Goal: Transaction & Acquisition: Purchase product/service

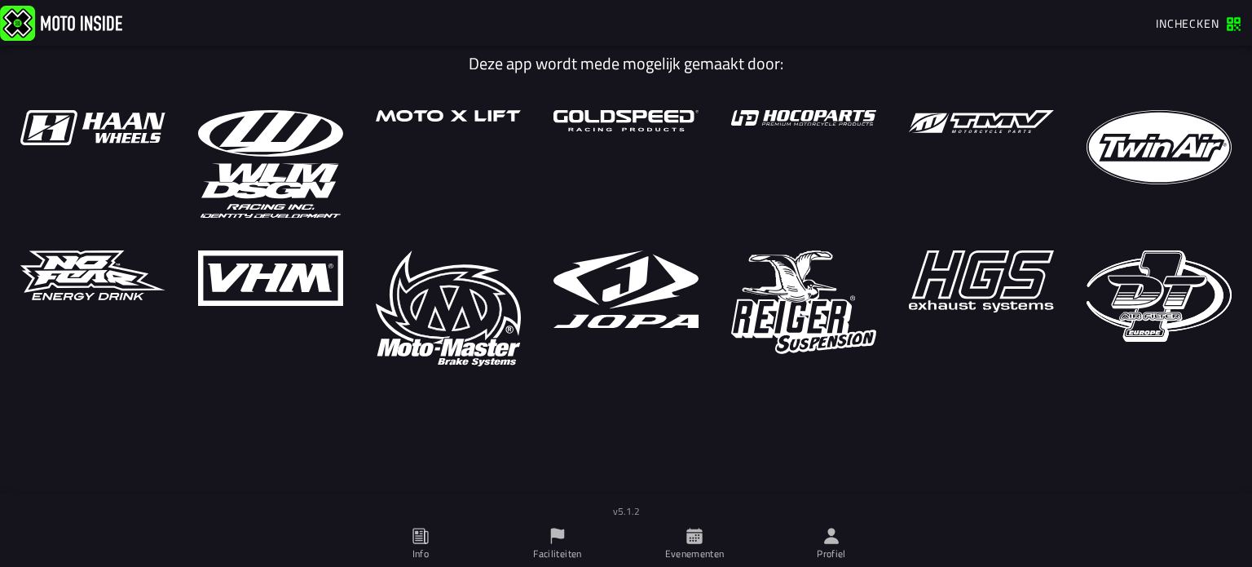
click at [1165, 19] on span "Inchecken" at bounding box center [1188, 23] width 64 height 17
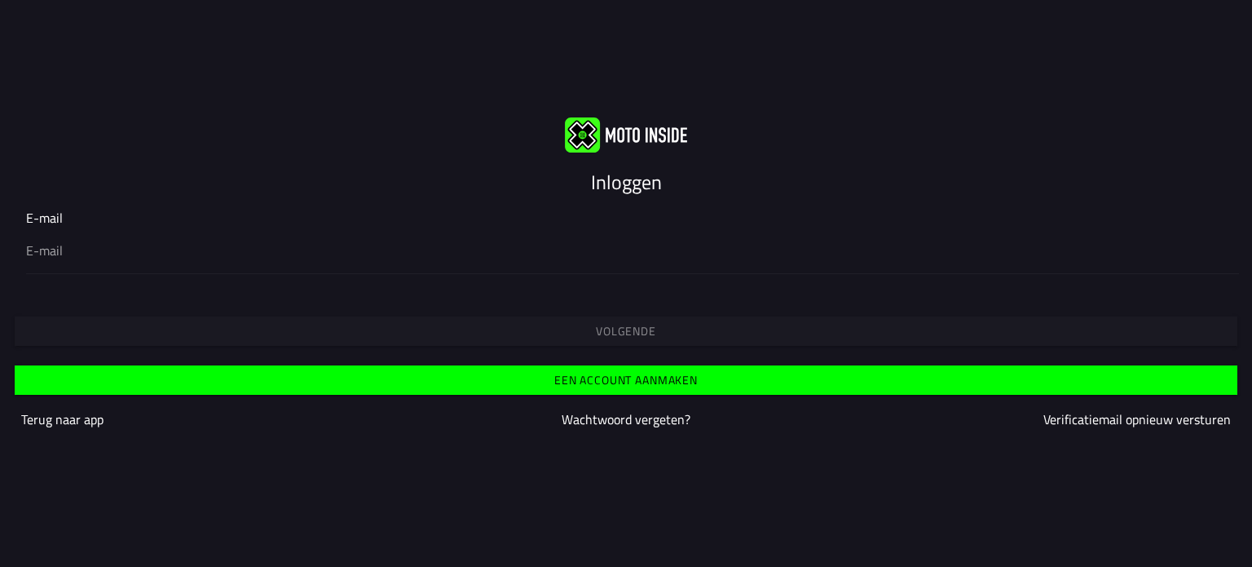
click at [697, 256] on input "email" at bounding box center [626, 251] width 1200 height 20
type input "[EMAIL_ADDRESS][DOMAIN_NAME]"
click at [299, 329] on span "Volgende" at bounding box center [626, 330] width 1198 height 11
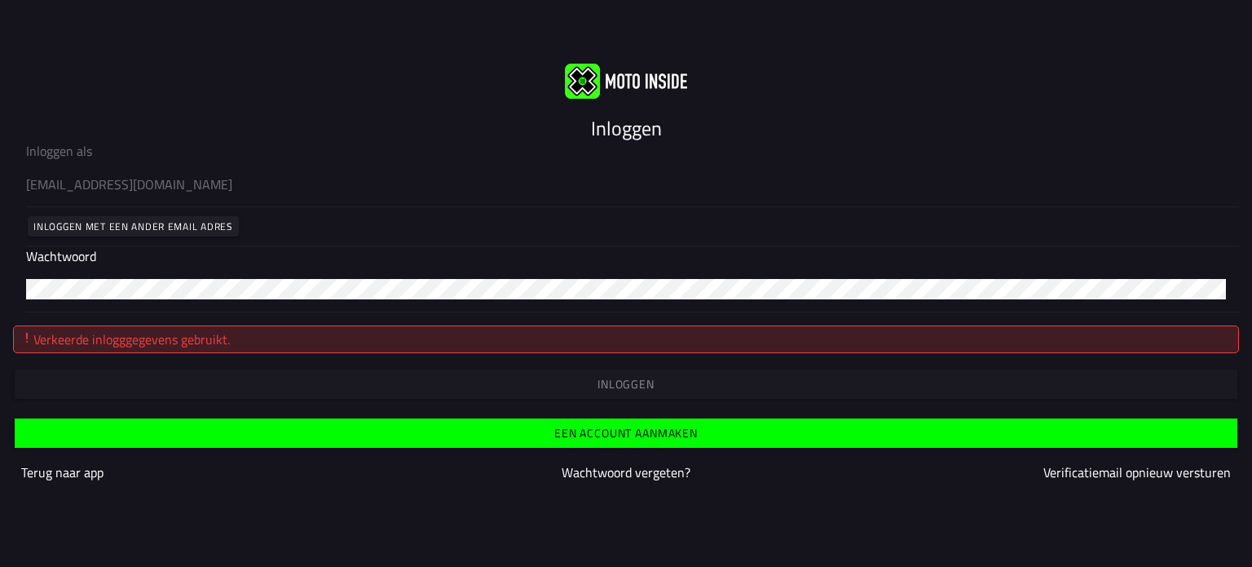
click at [63, 482] on ion-col "Terug naar app" at bounding box center [220, 472] width 406 height 28
click at [256, 197] on div "[EMAIL_ADDRESS][DOMAIN_NAME]" at bounding box center [626, 184] width 1200 height 46
click at [0, 0] on slot "Inloggen met een ander email adres" at bounding box center [0, 0] width 0 height 0
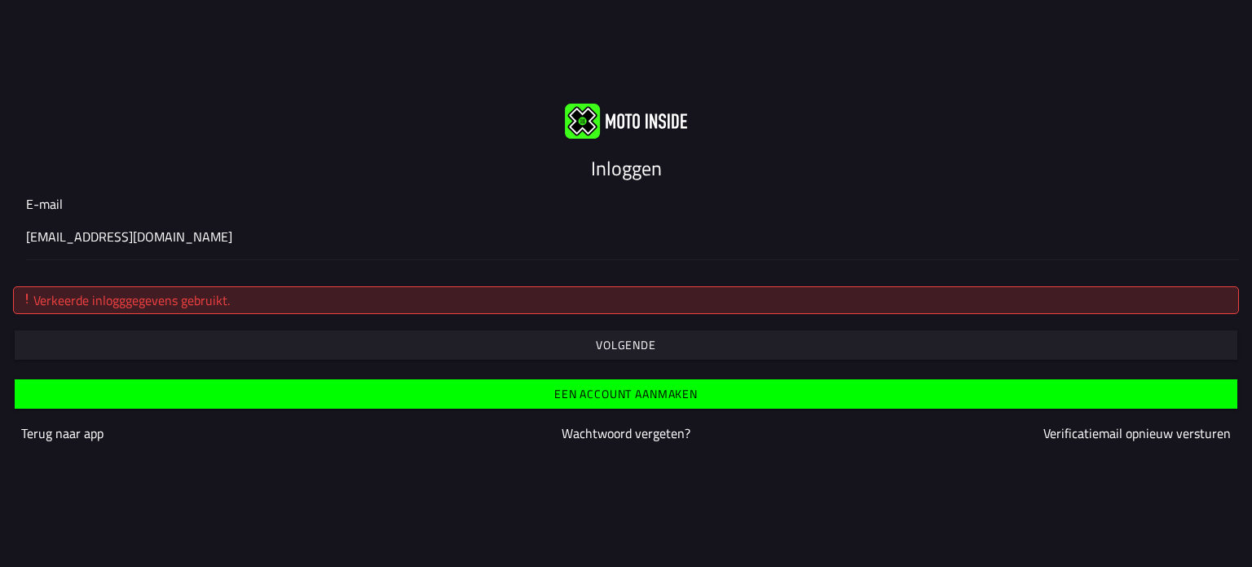
click at [208, 240] on input "[EMAIL_ADDRESS][DOMAIN_NAME]" at bounding box center [626, 237] width 1200 height 20
type input "t"
type input "[EMAIL_ADDRESS][DOMAIN_NAME]"
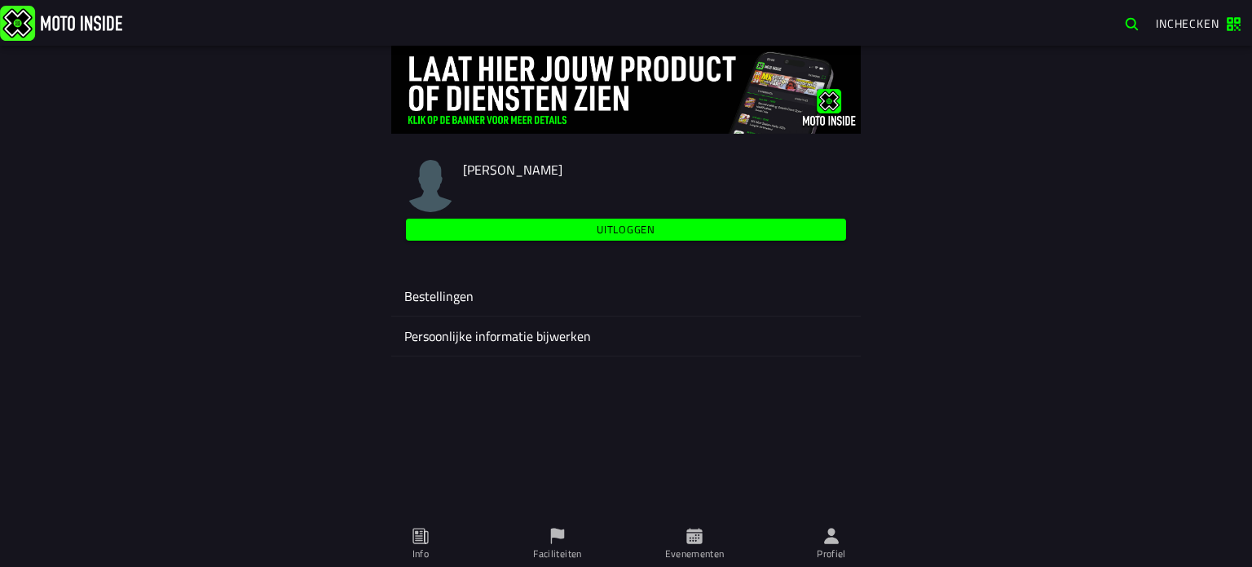
click at [678, 541] on span "Evenementen" at bounding box center [694, 544] width 117 height 46
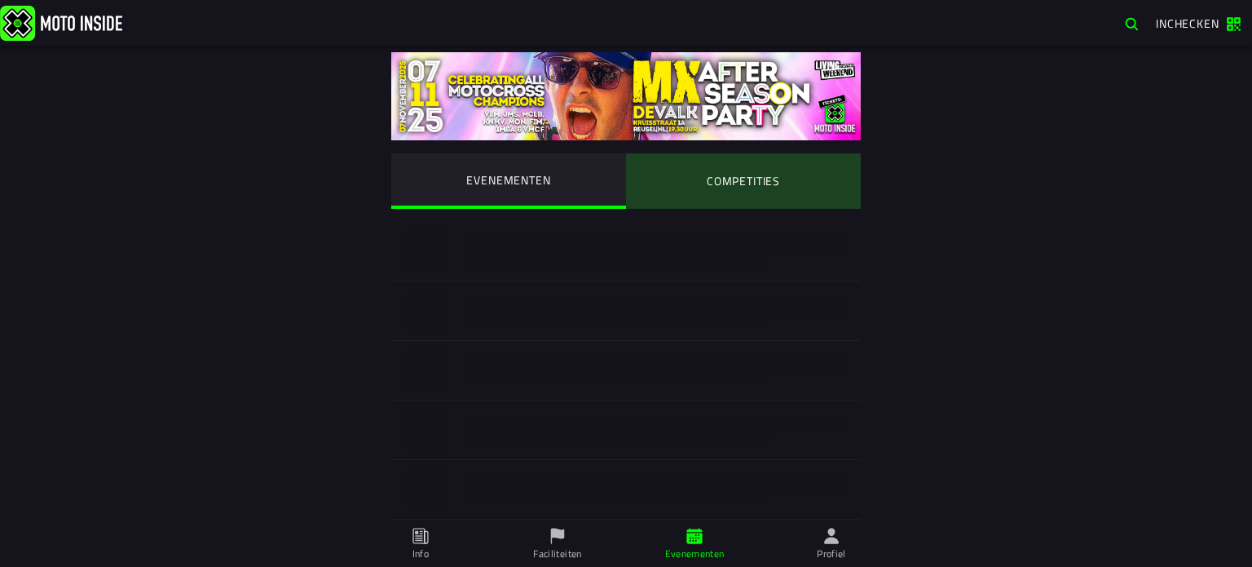
click at [732, 208] on ion-segment-button "COMPETITIES" at bounding box center [743, 180] width 235 height 55
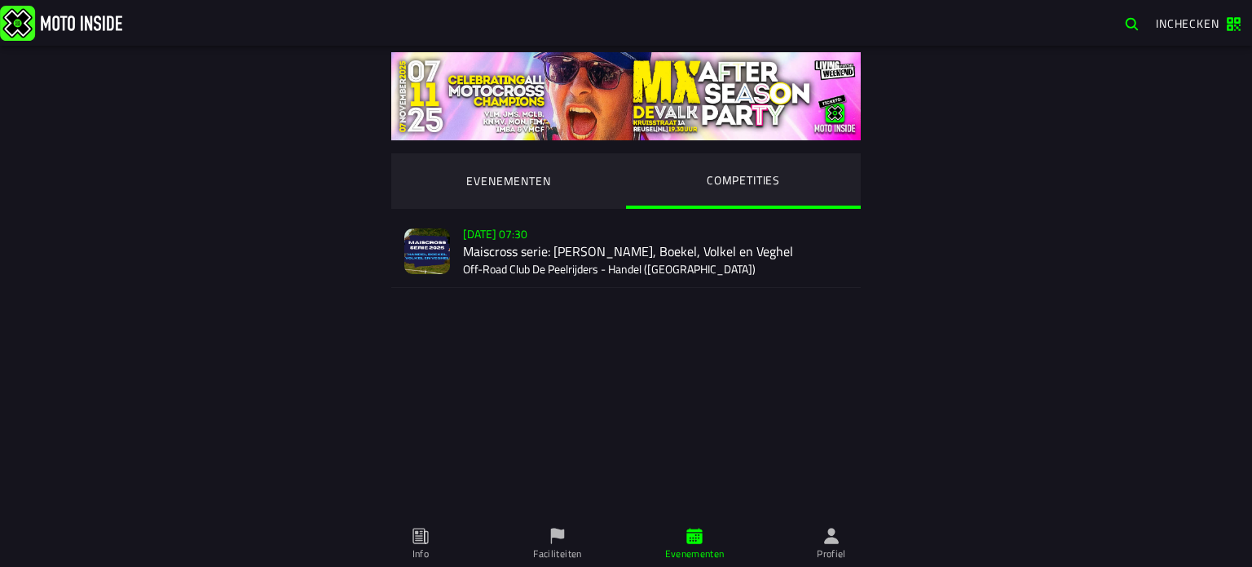
click at [600, 230] on div "Verkoop nog niet gestart [DATE] 07:30 Maiscross serie: Handel, Boekel, Volkel e…" at bounding box center [655, 251] width 385 height 72
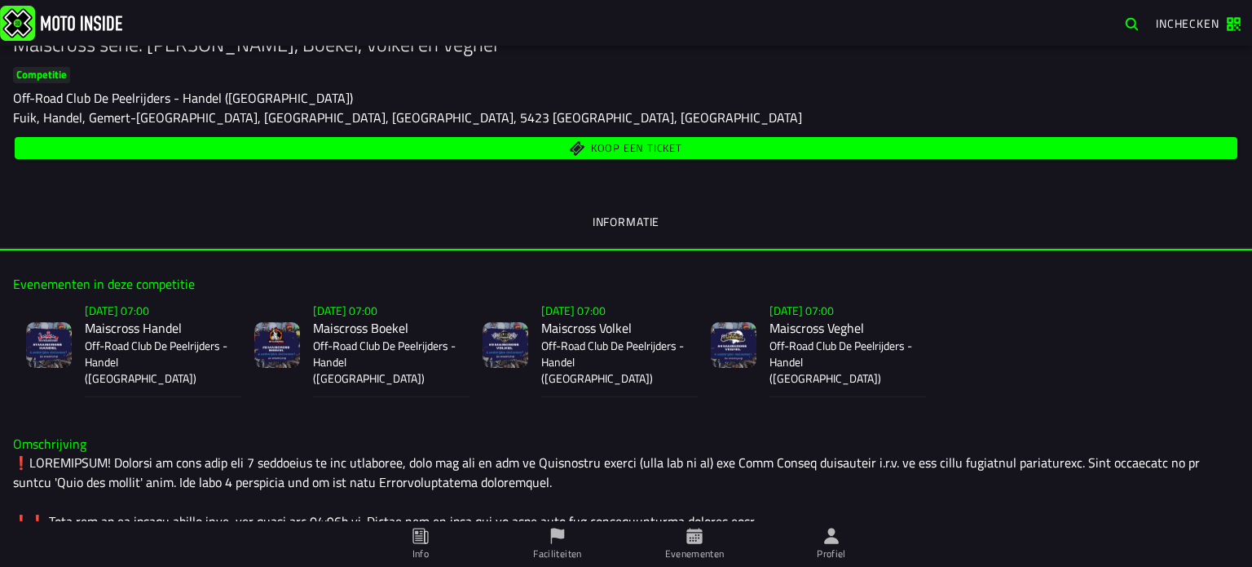
scroll to position [163, 0]
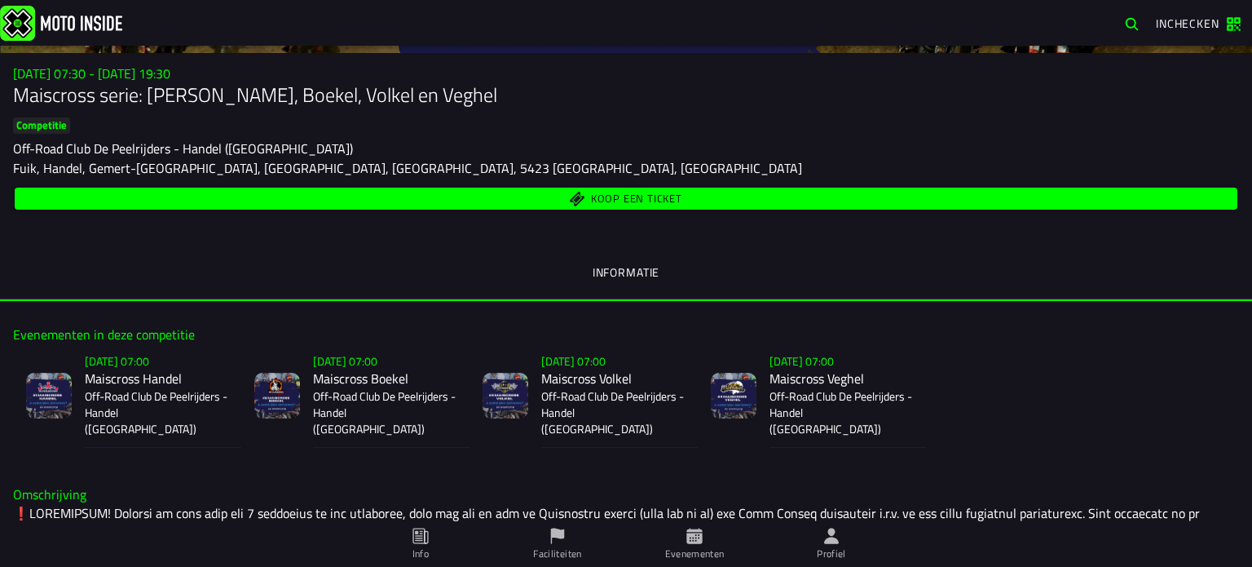
click at [656, 185] on div "Koop een ticket" at bounding box center [626, 198] width 1226 height 29
click at [656, 190] on button "Koop een ticket" at bounding box center [626, 199] width 1223 height 22
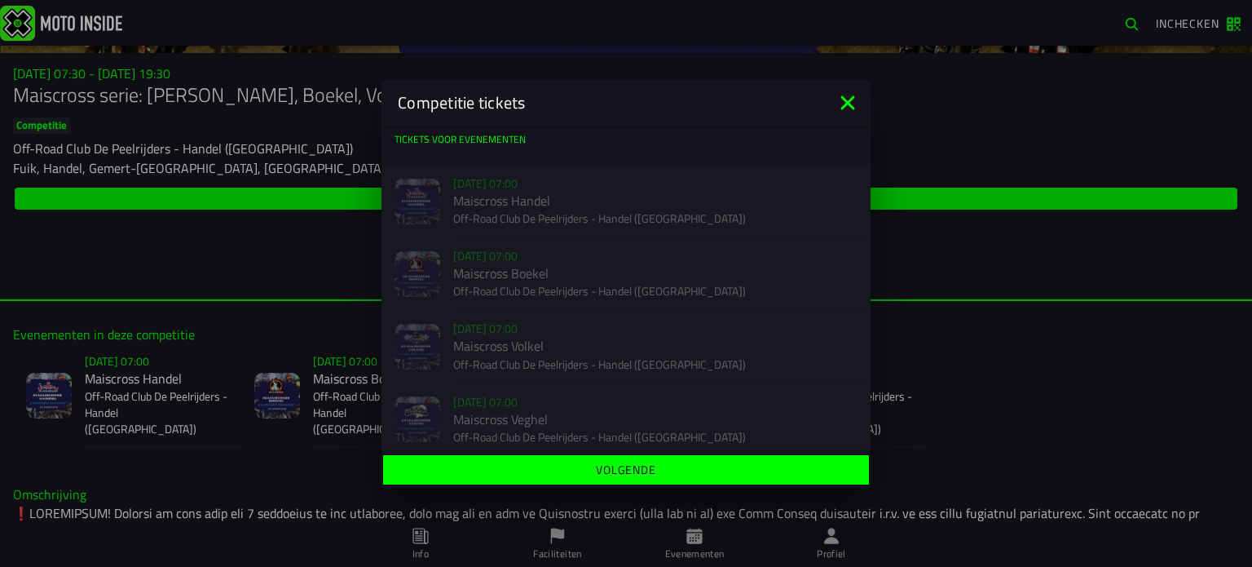
click at [846, 104] on icon at bounding box center [848, 102] width 14 height 14
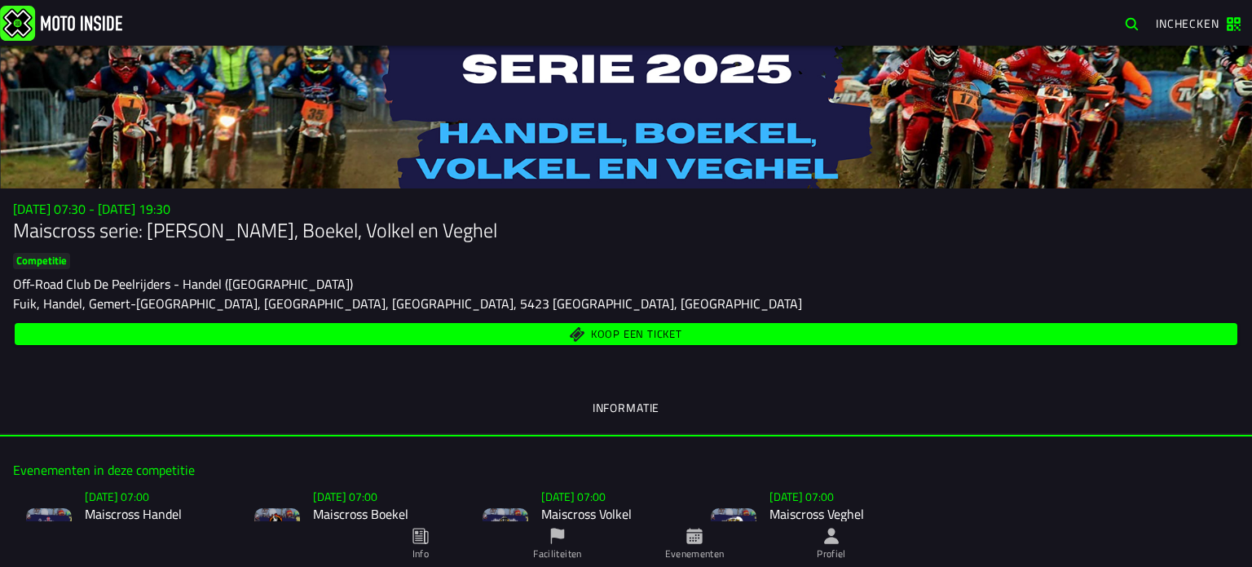
scroll to position [0, 0]
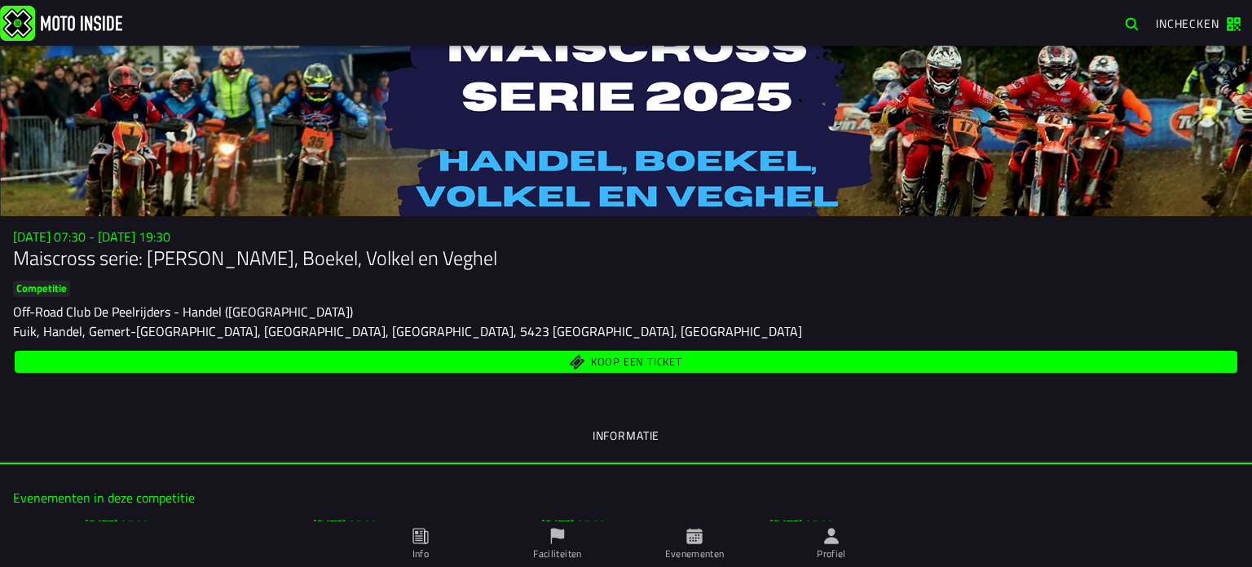
click at [680, 541] on span "Evenementen" at bounding box center [694, 544] width 117 height 46
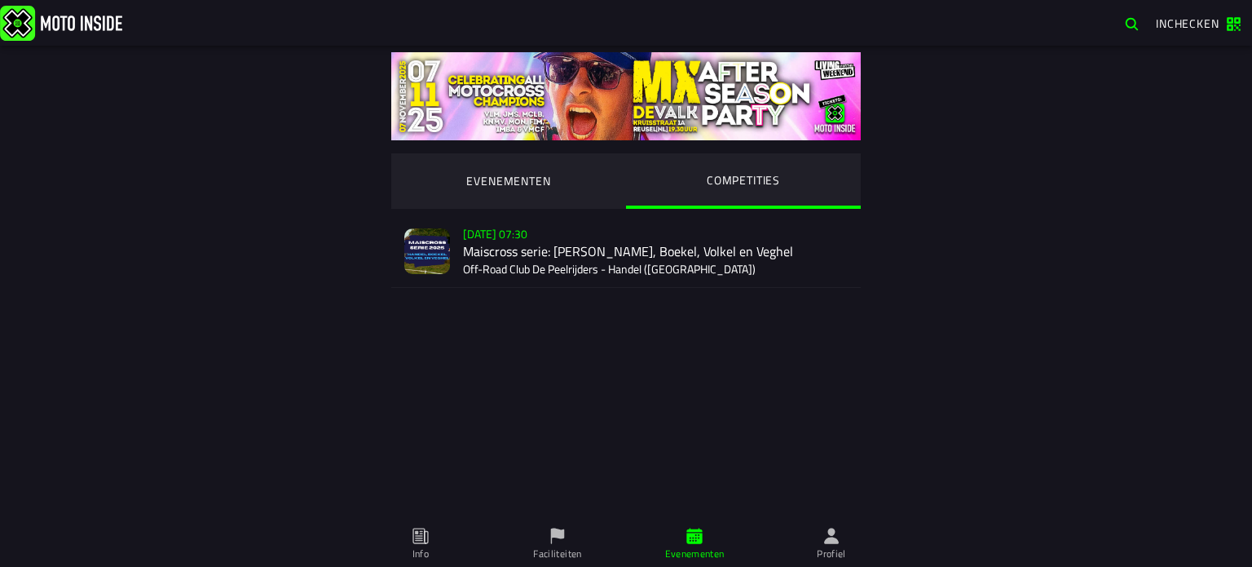
click at [637, 273] on div "Verkoop nog niet gestart [DATE] 07:30 Maiscross serie: Handel, Boekel, Volkel e…" at bounding box center [655, 251] width 385 height 72
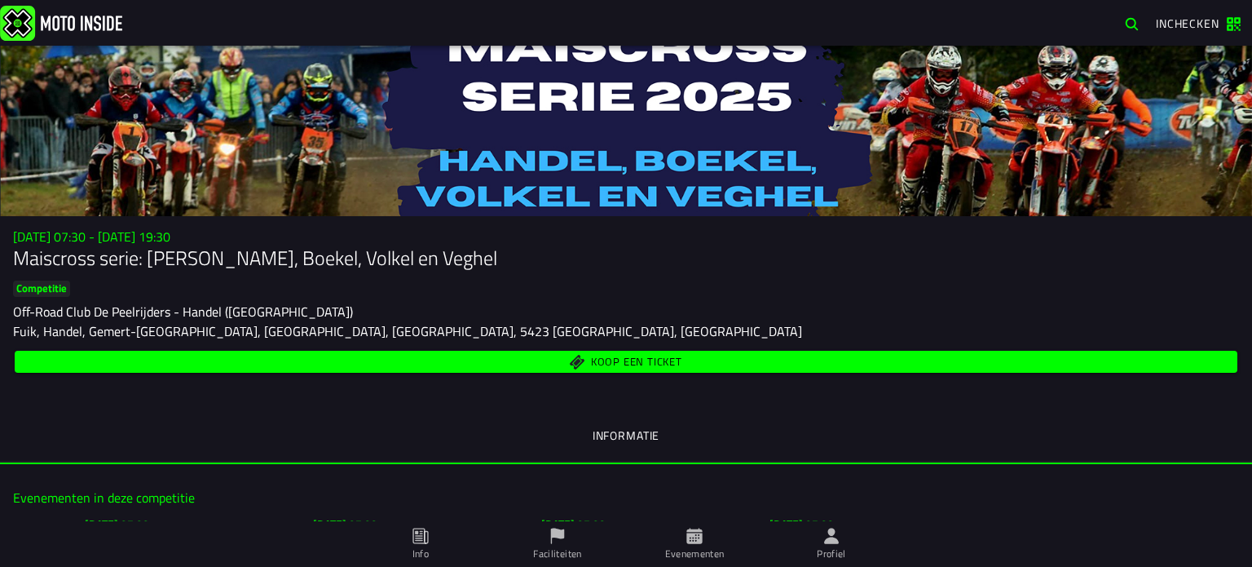
click at [606, 351] on button "Koop een ticket" at bounding box center [626, 362] width 1223 height 22
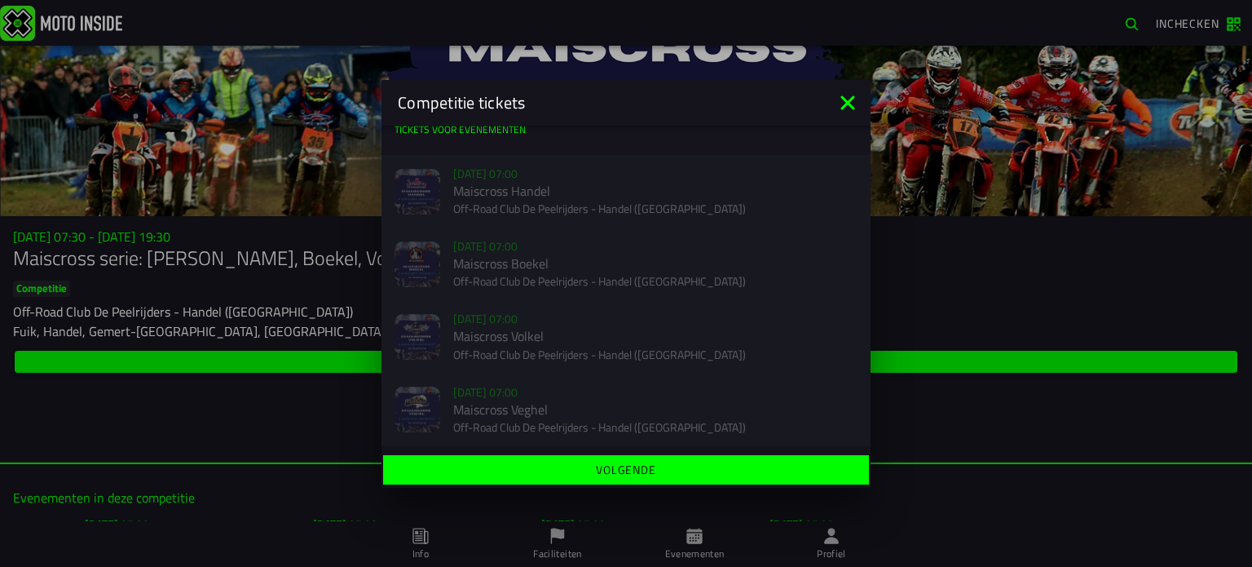
scroll to position [11, 0]
click at [848, 94] on icon at bounding box center [848, 103] width 26 height 26
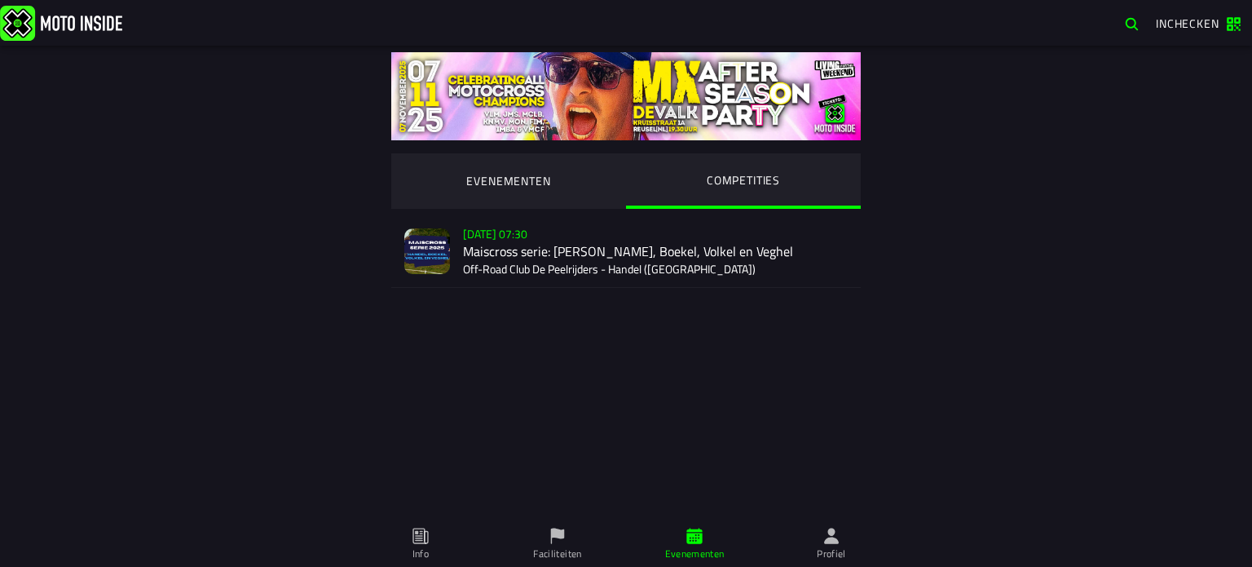
click at [613, 236] on div "Verkoop nog niet gestart [DATE] 07:30 Maiscross serie: Handel, Boekel, Volkel e…" at bounding box center [655, 251] width 385 height 72
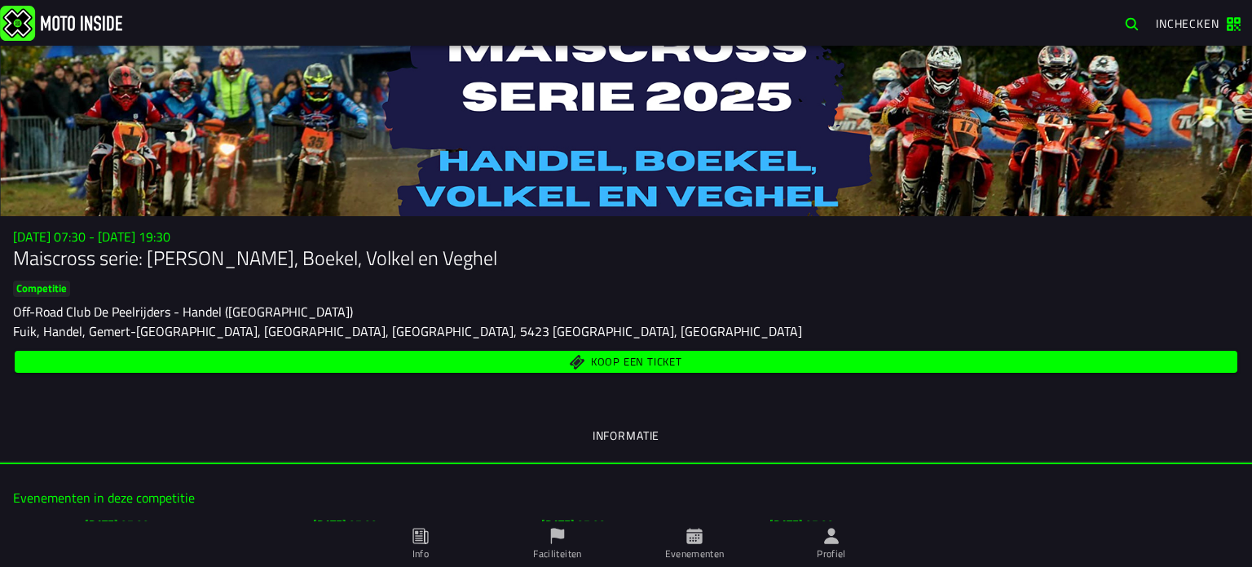
click at [632, 373] on button "Koop een ticket" at bounding box center [626, 362] width 1223 height 22
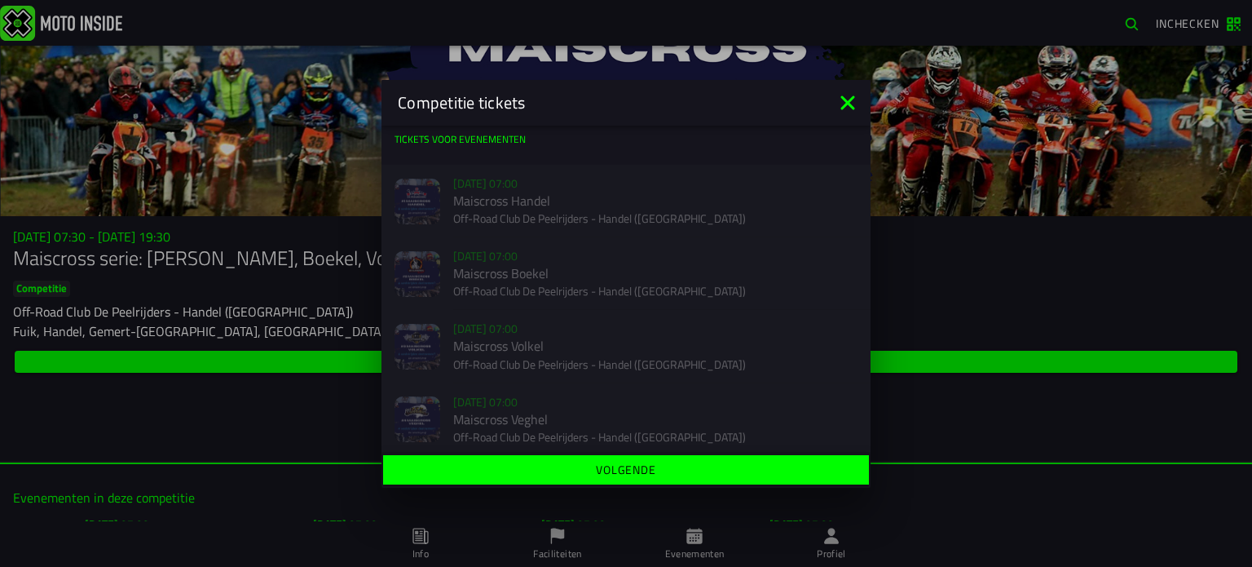
click at [842, 113] on icon at bounding box center [848, 103] width 26 height 26
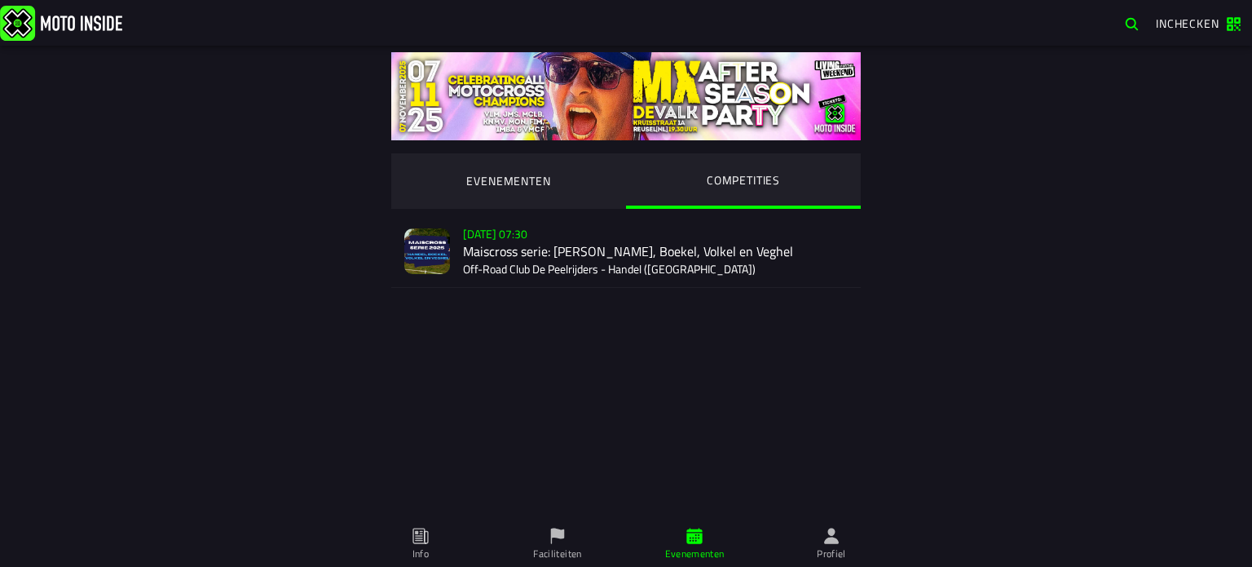
click at [602, 231] on div "Verkoop nog niet gestart [DATE] 07:30 Maiscross serie: Handel, Boekel, Volkel e…" at bounding box center [655, 251] width 385 height 72
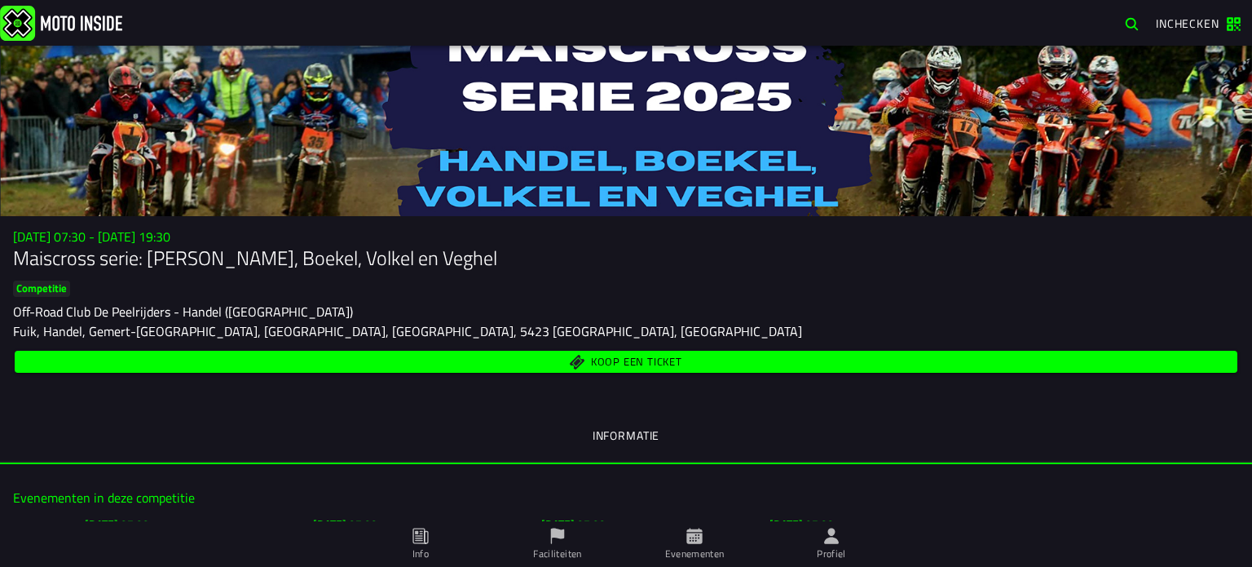
click at [492, 364] on span "Koop een ticket" at bounding box center [626, 361] width 1204 height 15
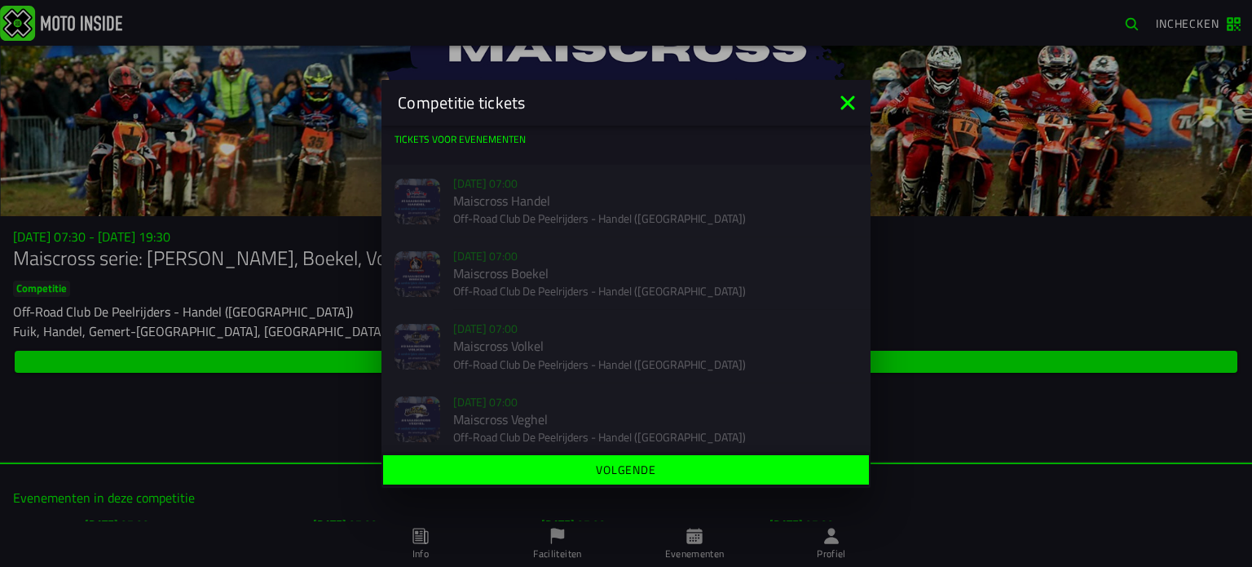
click at [858, 112] on icon at bounding box center [848, 103] width 26 height 26
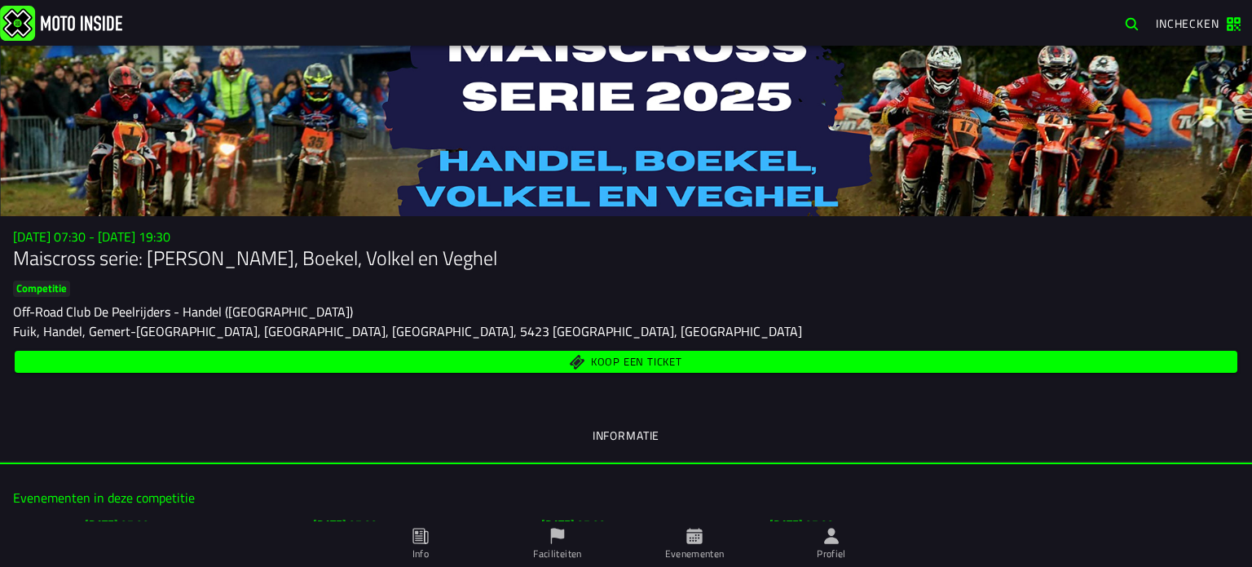
click at [538, 372] on button "Koop een ticket" at bounding box center [626, 362] width 1223 height 22
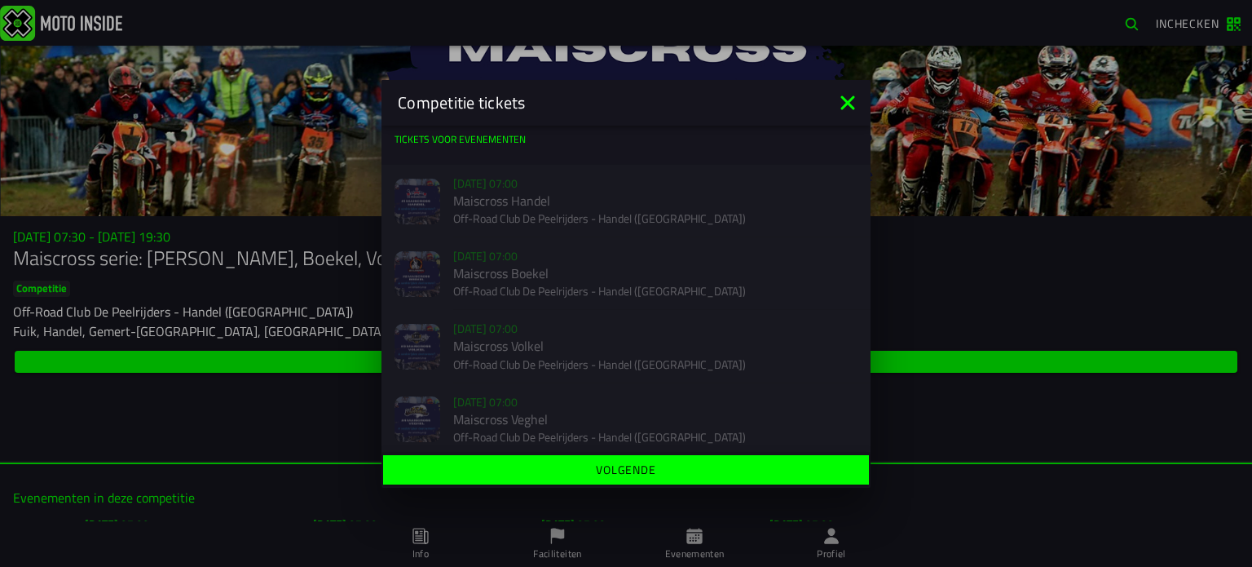
click at [833, 101] on ion-title "Competitie tickets" at bounding box center [608, 103] width 453 height 24
click at [850, 95] on icon at bounding box center [848, 103] width 26 height 26
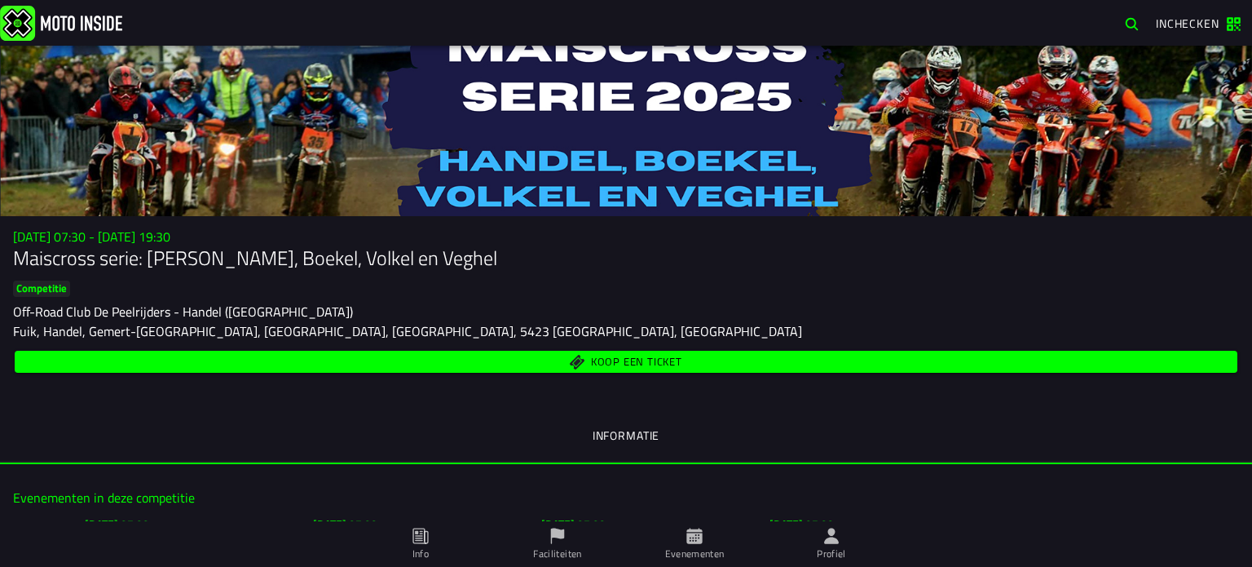
click at [414, 364] on span "Koop een ticket" at bounding box center [626, 361] width 1204 height 15
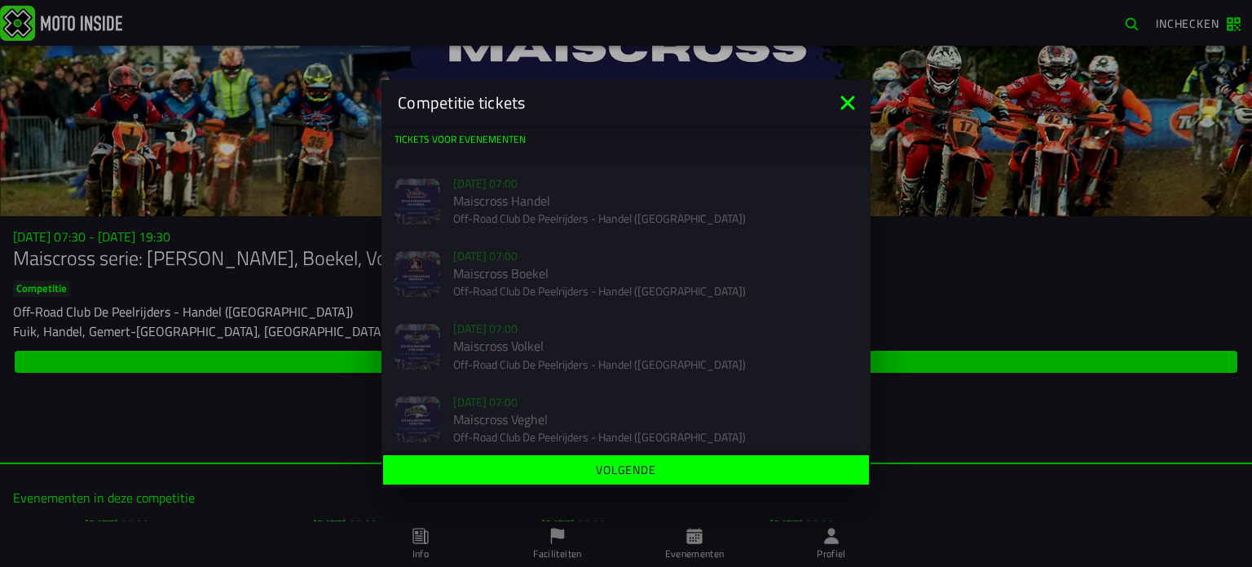
click at [834, 110] on div "Competitie tickets" at bounding box center [626, 103] width 489 height 46
click at [860, 84] on div "Competitie tickets" at bounding box center [626, 103] width 489 height 46
click at [840, 104] on icon at bounding box center [848, 103] width 26 height 26
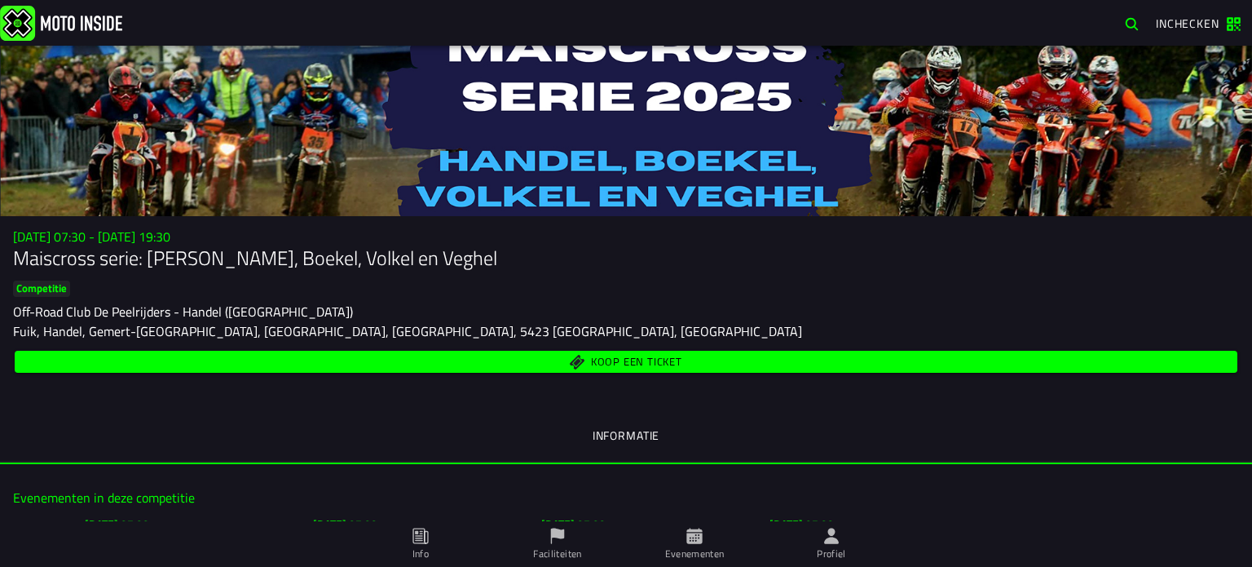
click at [643, 371] on button "Koop een ticket" at bounding box center [626, 362] width 1223 height 22
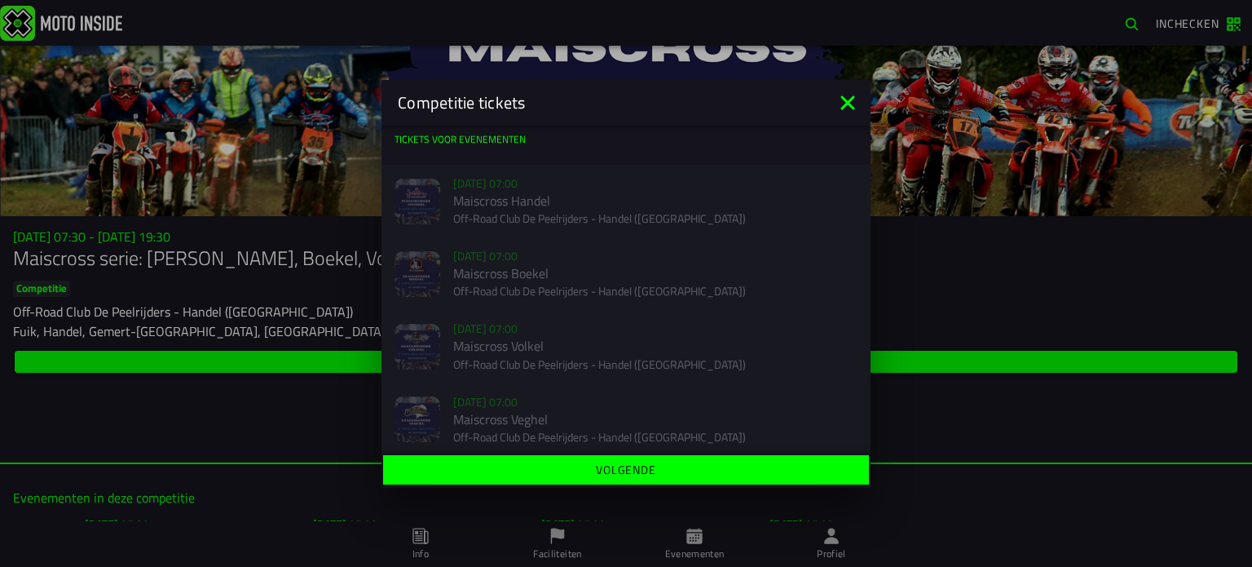
click at [854, 99] on icon at bounding box center [848, 103] width 26 height 26
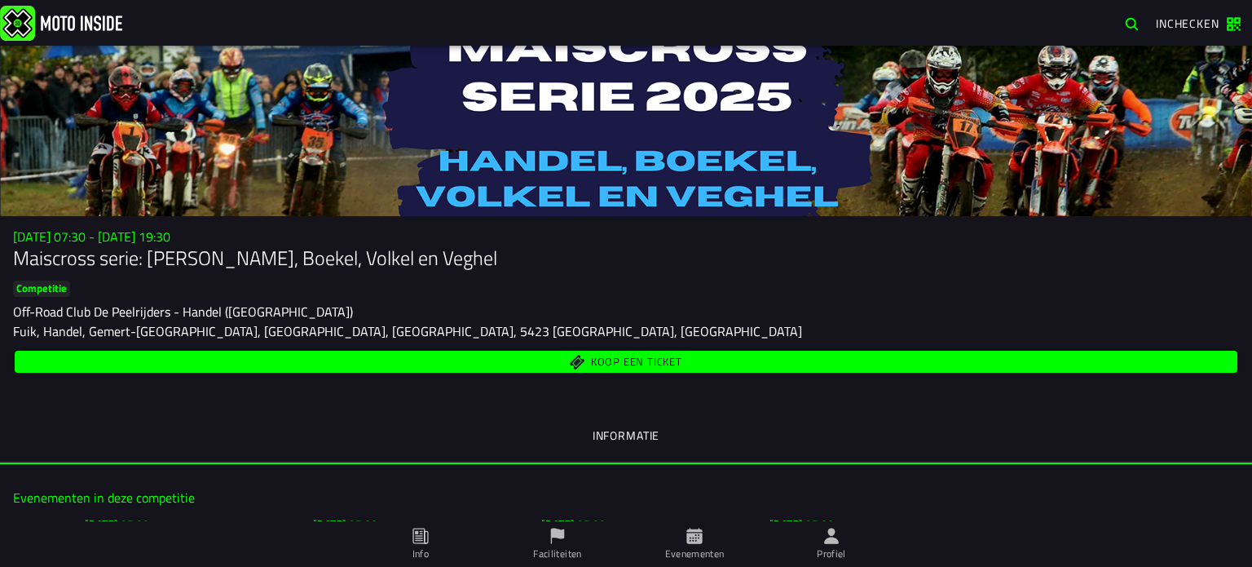
click at [771, 369] on span "Koop een ticket" at bounding box center [626, 361] width 1204 height 15
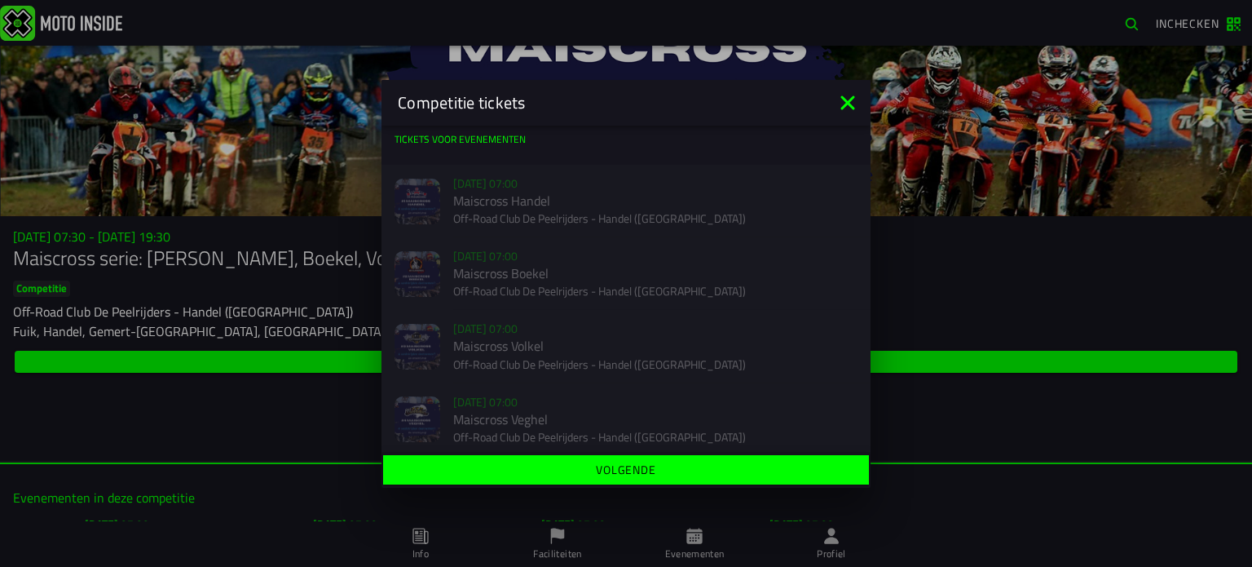
click at [847, 97] on icon at bounding box center [848, 103] width 26 height 26
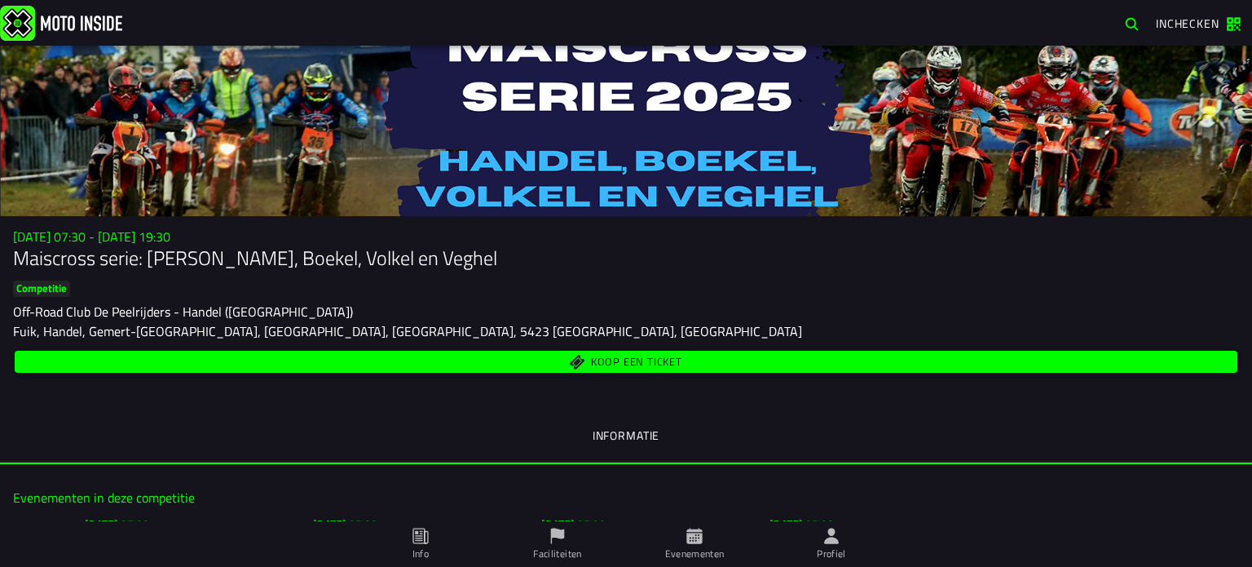
click at [756, 366] on span "Koop een ticket" at bounding box center [626, 361] width 1204 height 15
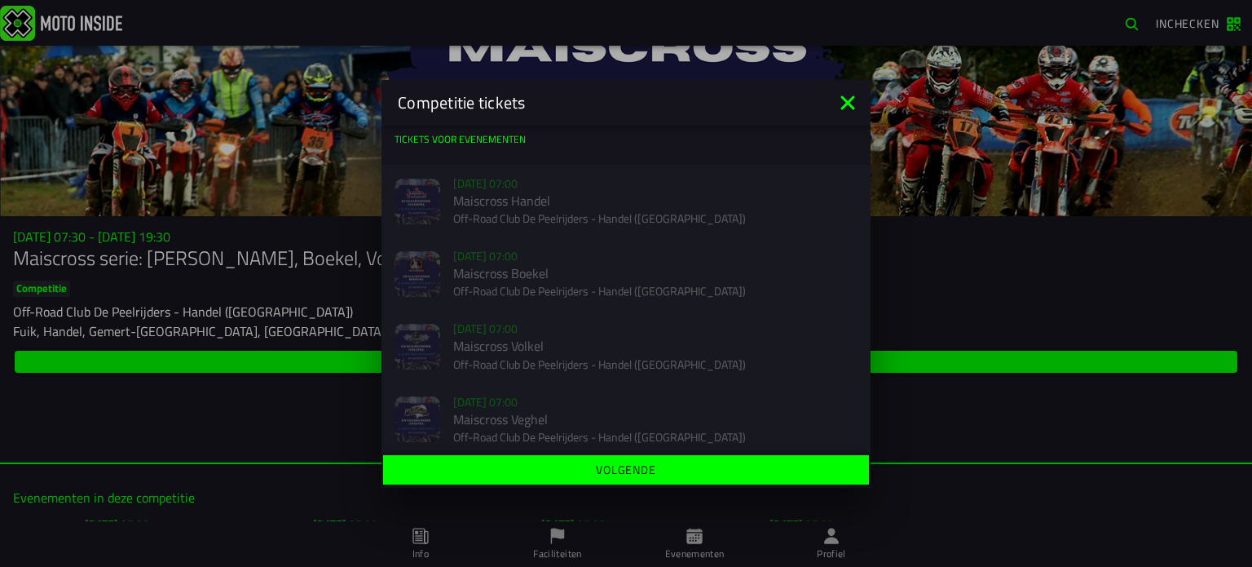
scroll to position [11, 0]
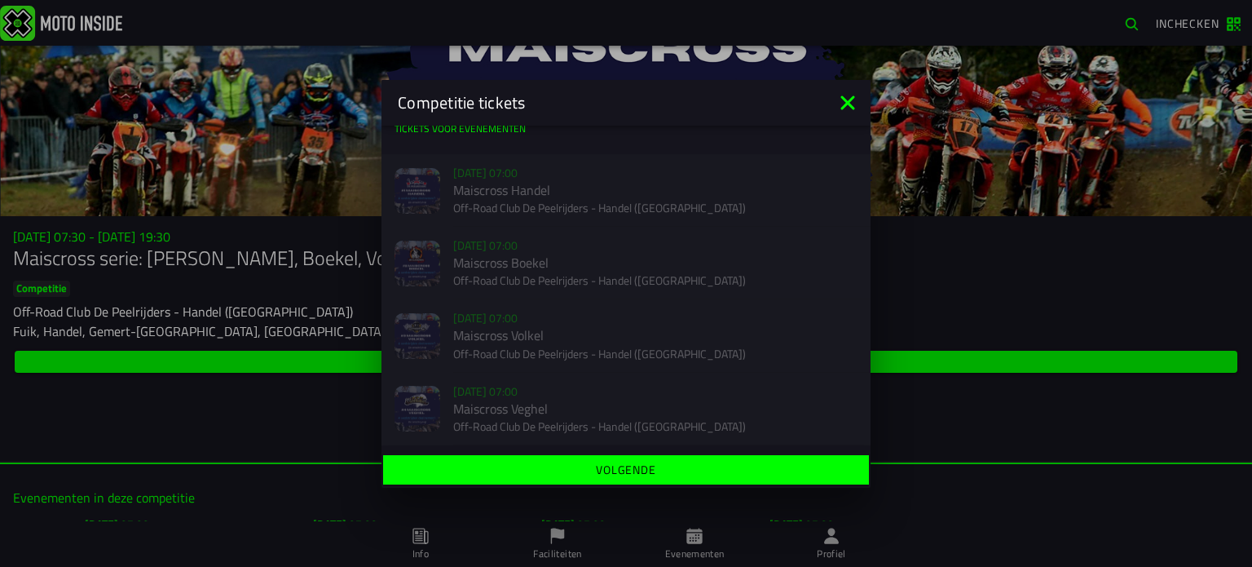
click at [838, 104] on icon at bounding box center [848, 103] width 26 height 26
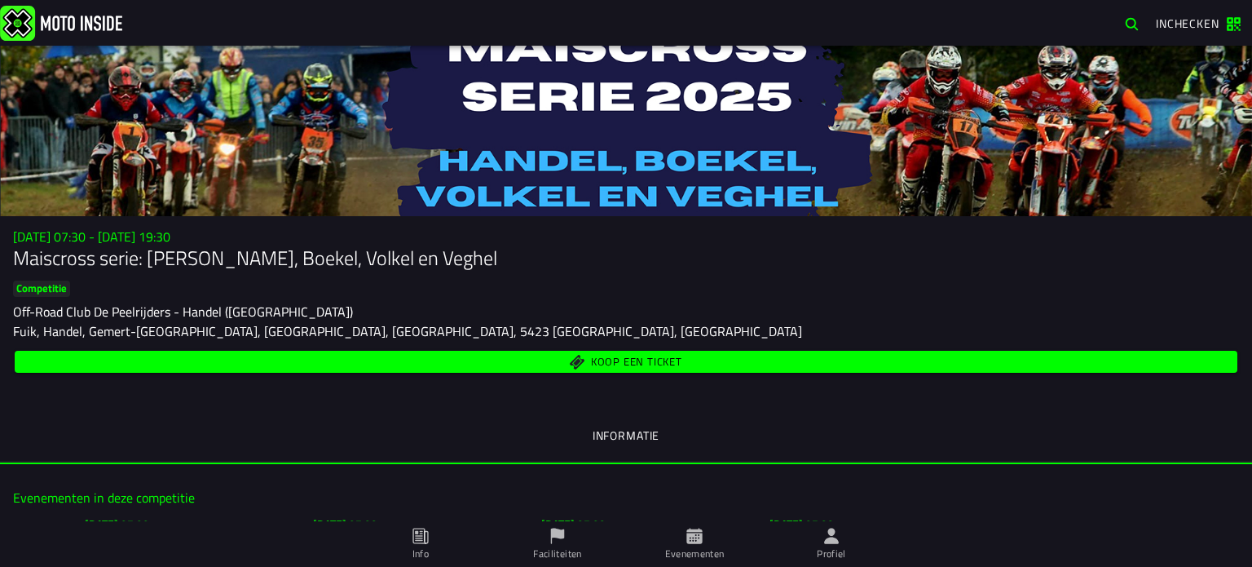
click at [598, 359] on span "Koop een ticket" at bounding box center [636, 361] width 91 height 11
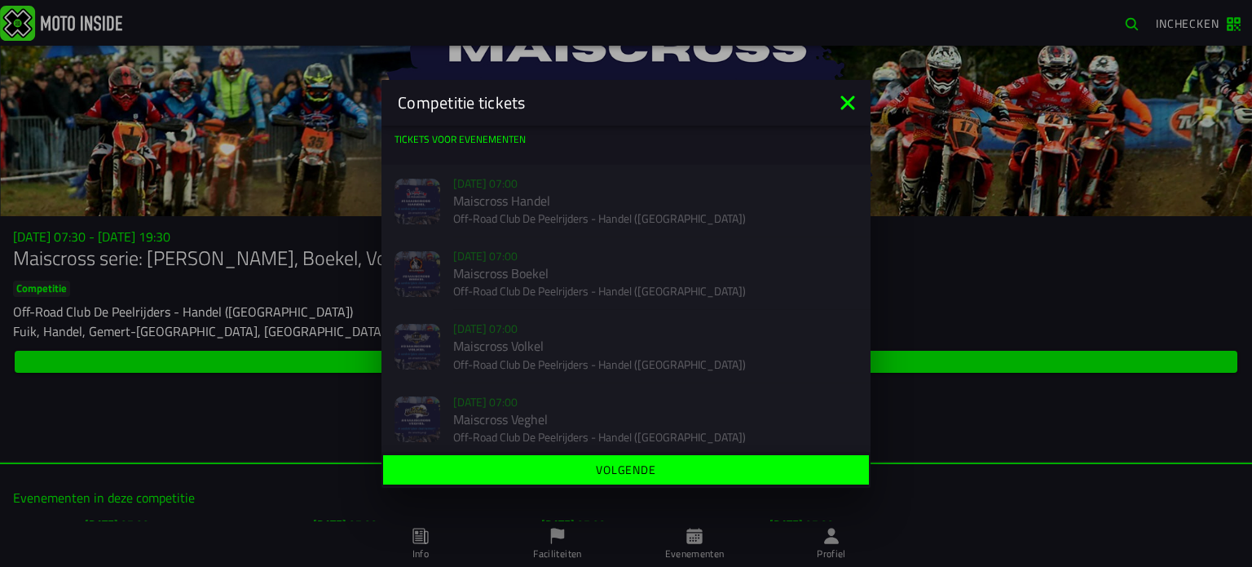
click at [851, 95] on icon at bounding box center [848, 103] width 26 height 26
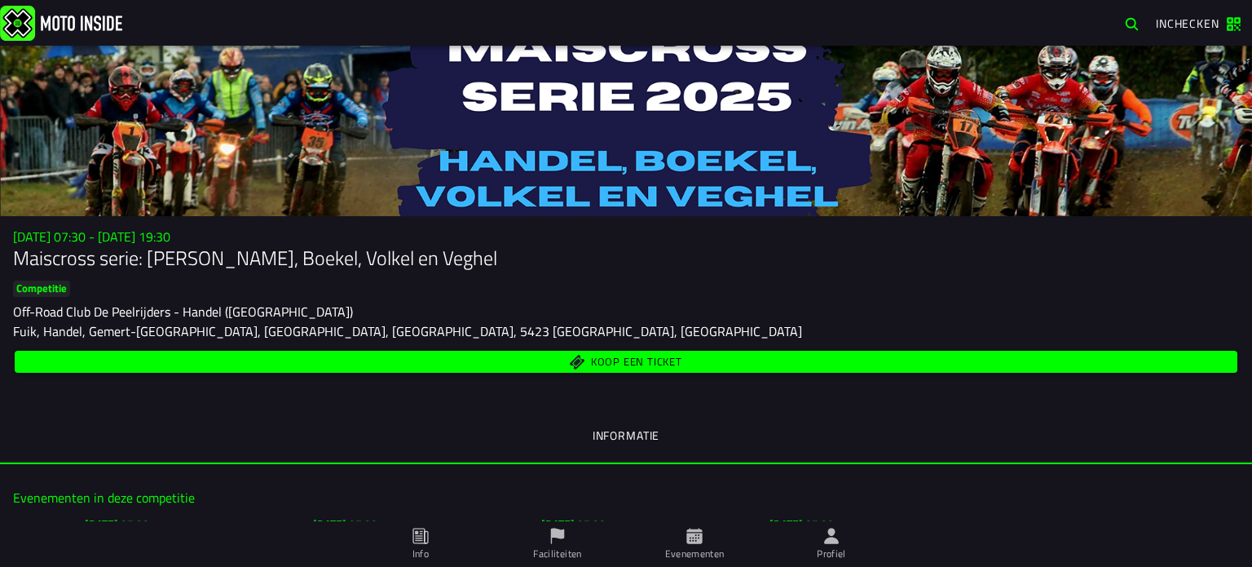
click at [722, 365] on span "Koop een ticket" at bounding box center [626, 361] width 1204 height 15
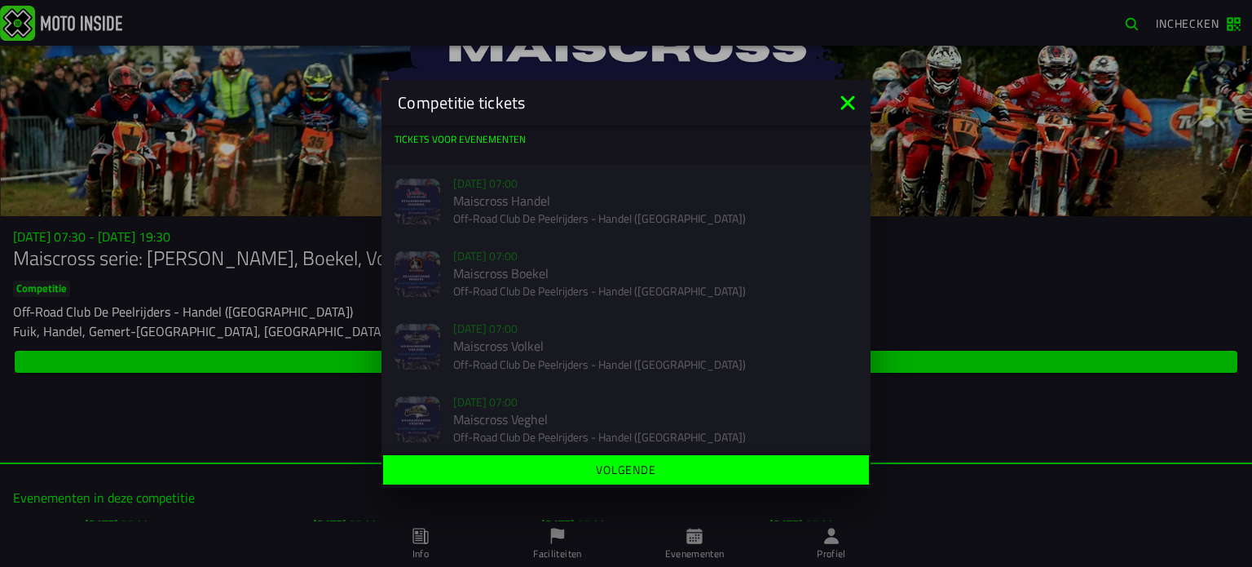
click at [837, 100] on icon at bounding box center [848, 103] width 26 height 26
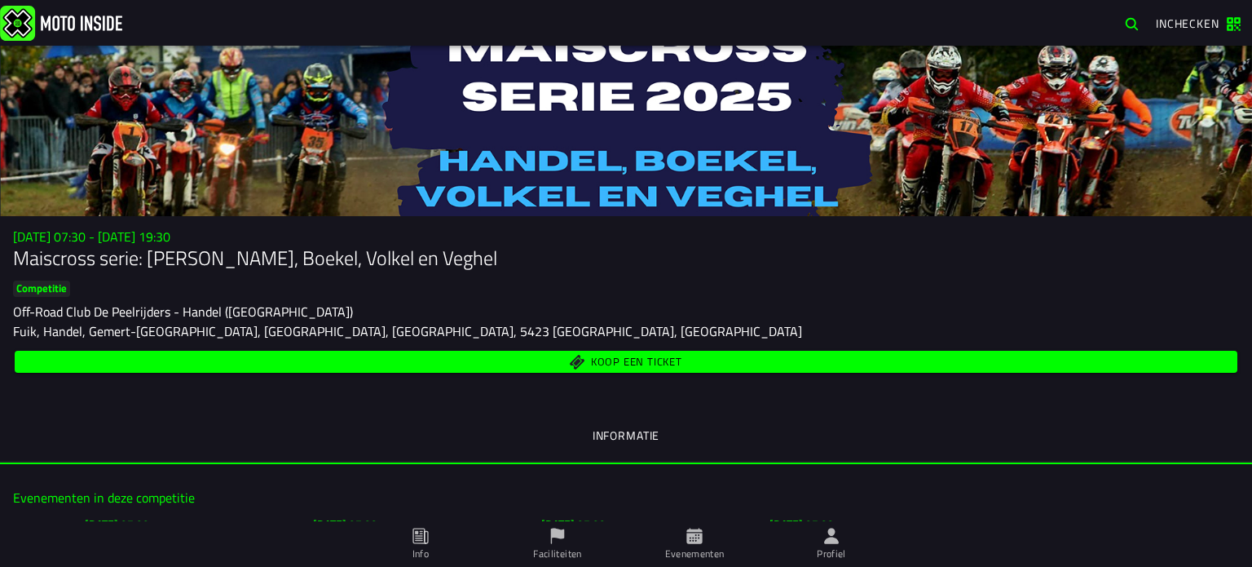
click at [672, 363] on span "Koop een ticket" at bounding box center [636, 361] width 91 height 11
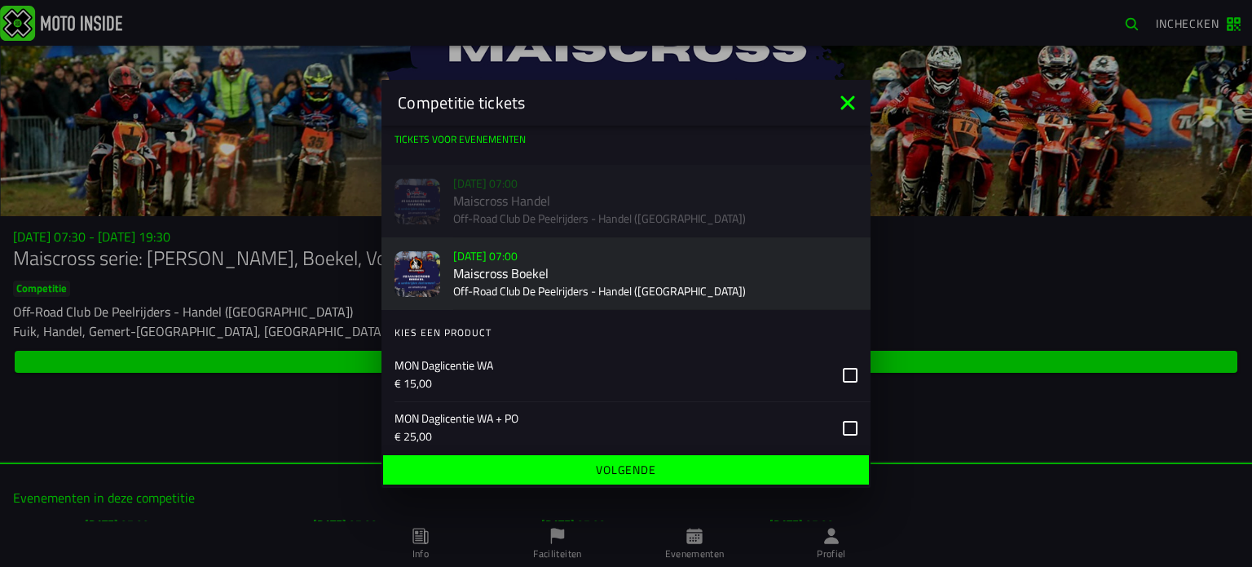
click at [841, 100] on icon at bounding box center [848, 103] width 26 height 26
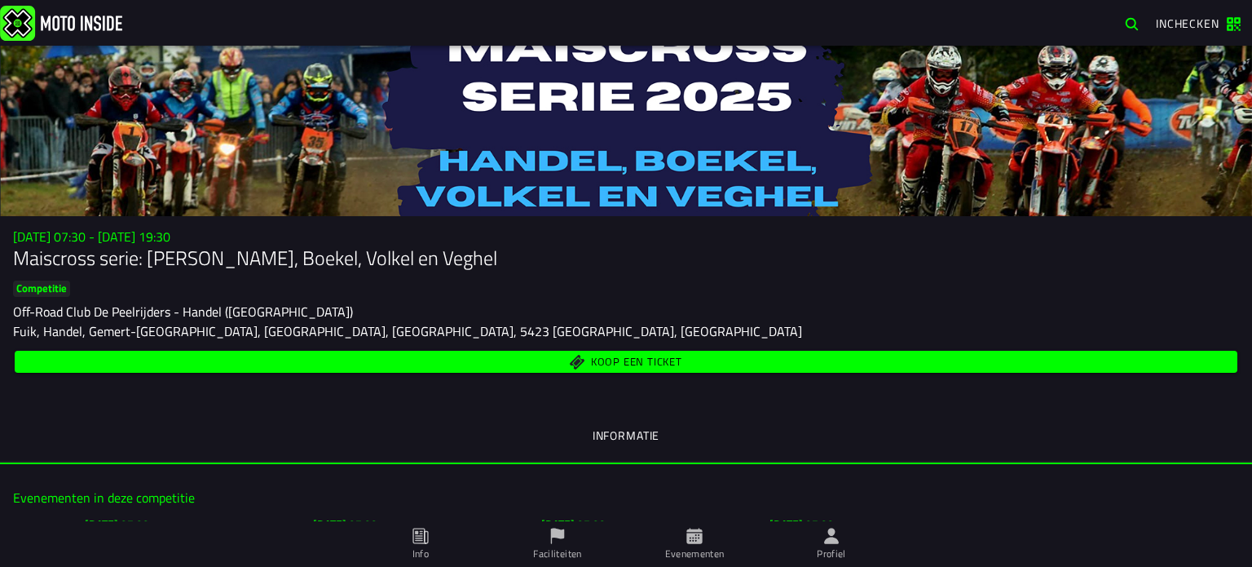
click at [804, 554] on span "Profiel" at bounding box center [831, 544] width 117 height 46
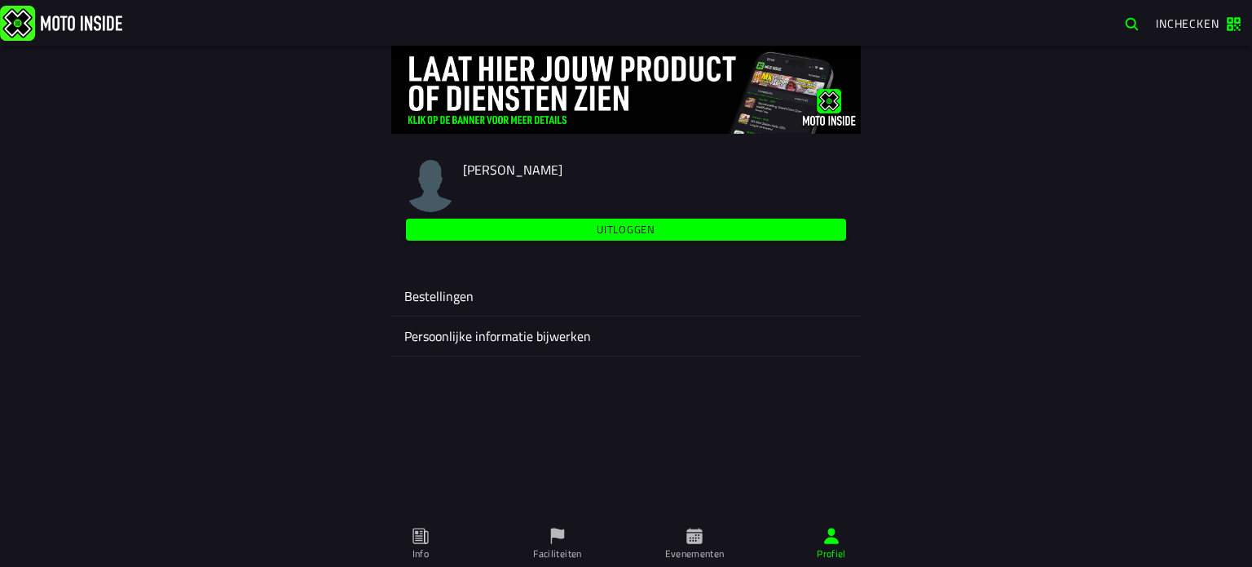
click at [592, 289] on ion-label "Bestellingen" at bounding box center [626, 296] width 444 height 20
